Goal: Information Seeking & Learning: Learn about a topic

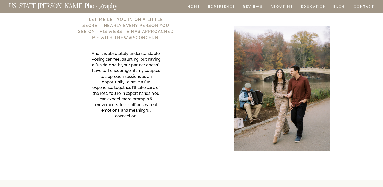
scroll to position [3860, 0]
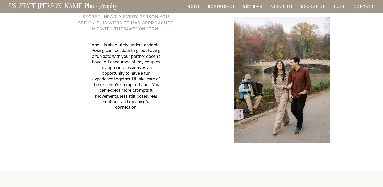
click at [121, 61] on span "And it is absolutely understandable. Posing can feel daunting, but having a fun…" at bounding box center [126, 76] width 69 height 67
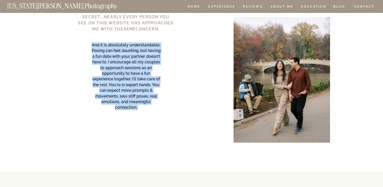
click at [121, 61] on span "And it is absolutely understandable. Posing can feel daunting, but having a fun…" at bounding box center [126, 76] width 69 height 67
copy span "And it is absolutely understandable. Posing can feel daunting, but having a fun…"
click at [152, 84] on span "And it is absolutely understandable. Posing can feel daunting, but having a fun…" at bounding box center [126, 76] width 69 height 67
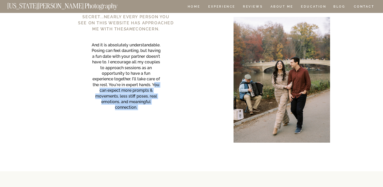
drag, startPoint x: 154, startPoint y: 84, endPoint x: 151, endPoint y: 111, distance: 26.5
click at [151, 111] on div "And it is absolutely understandable. Posing can feel daunting, but having a fun…" at bounding box center [126, 77] width 70 height 70
copy span "ou can expect m ore prompts & movements, less stiff poses, real emotions, and m…"
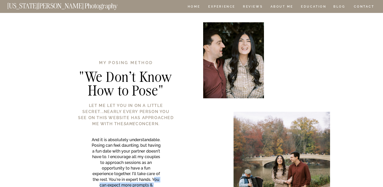
scroll to position [3754, 0]
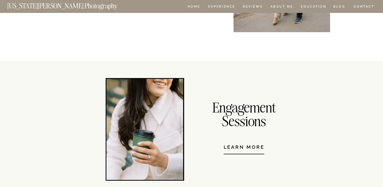
click at [144, 51] on p "A piece of my heart is delivered in every wedding gallery. From the moment I ar…" at bounding box center [192, 49] width 218 height 26
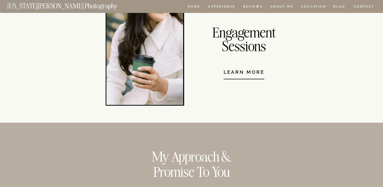
scroll to position [4064, 0]
